Goal: Browse casually: Explore the website without a specific task or goal

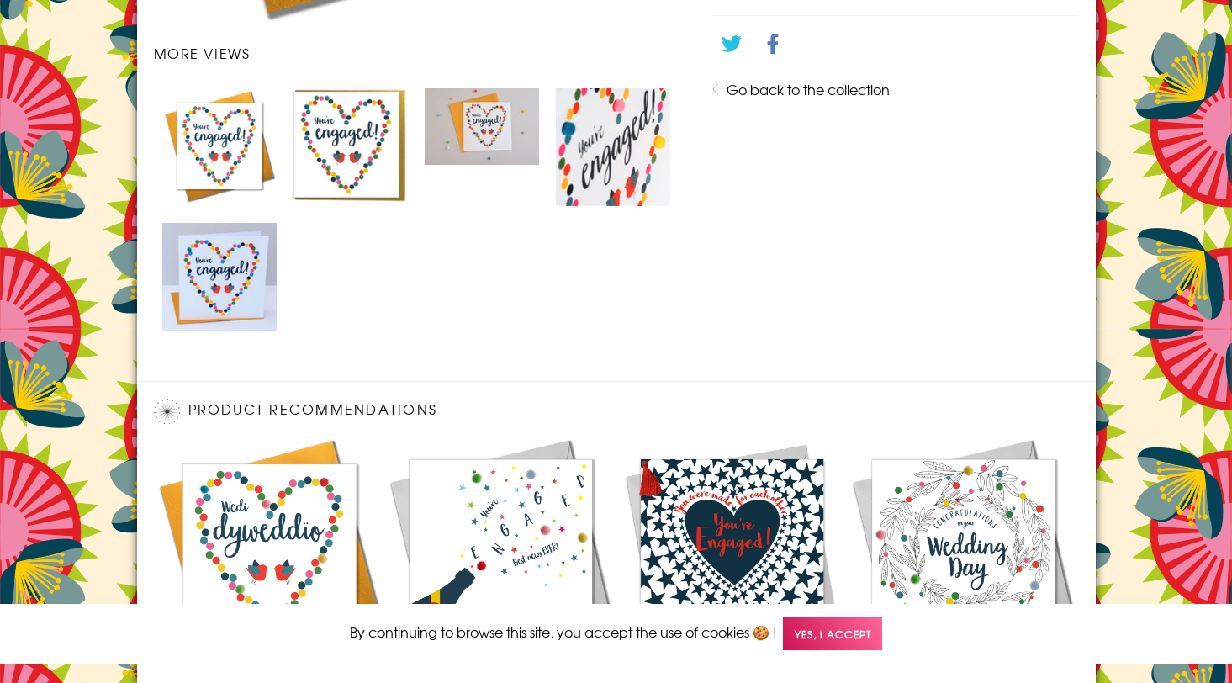
scroll to position [1180, 0]
